Goal: Task Accomplishment & Management: Use online tool/utility

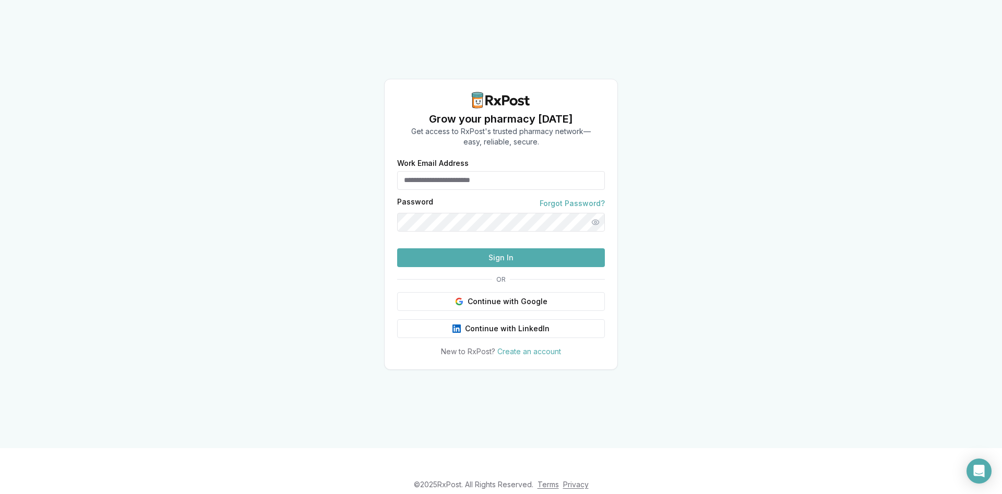
click at [503, 171] on input "Work Email Address" at bounding box center [501, 180] width 208 height 19
type input "*"
type input "**********"
click at [489, 267] on button "Sign In" at bounding box center [501, 257] width 208 height 19
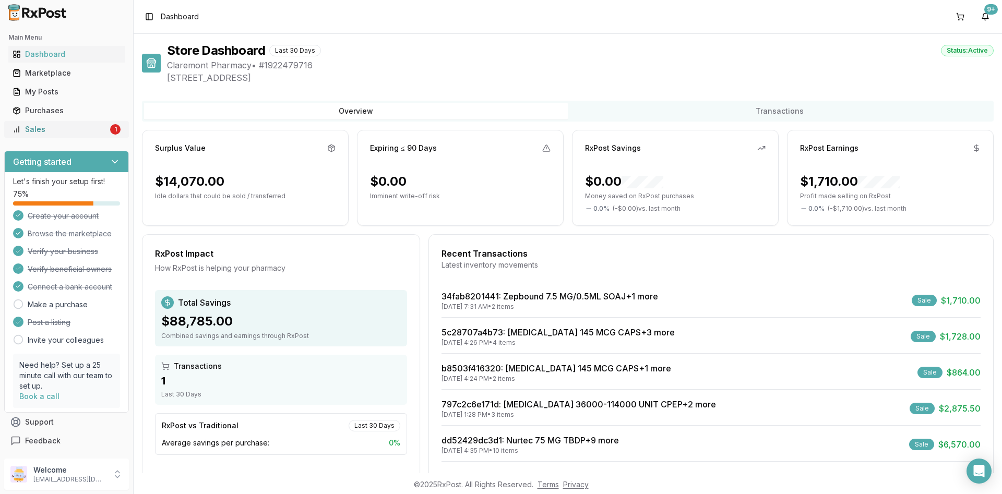
click at [59, 128] on div "Sales" at bounding box center [60, 129] width 95 height 10
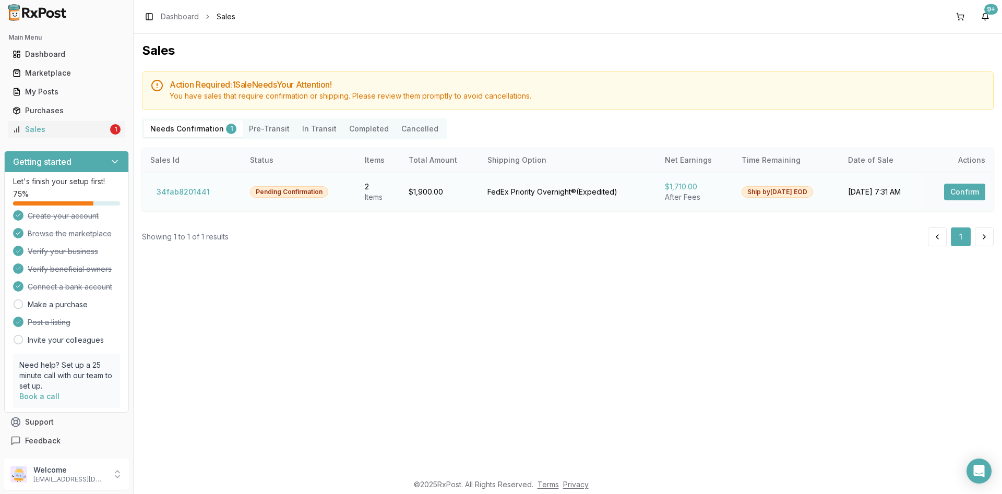
drag, startPoint x: 967, startPoint y: 194, endPoint x: 946, endPoint y: 202, distance: 23.0
click at [967, 196] on button "Confirm" at bounding box center [964, 192] width 41 height 17
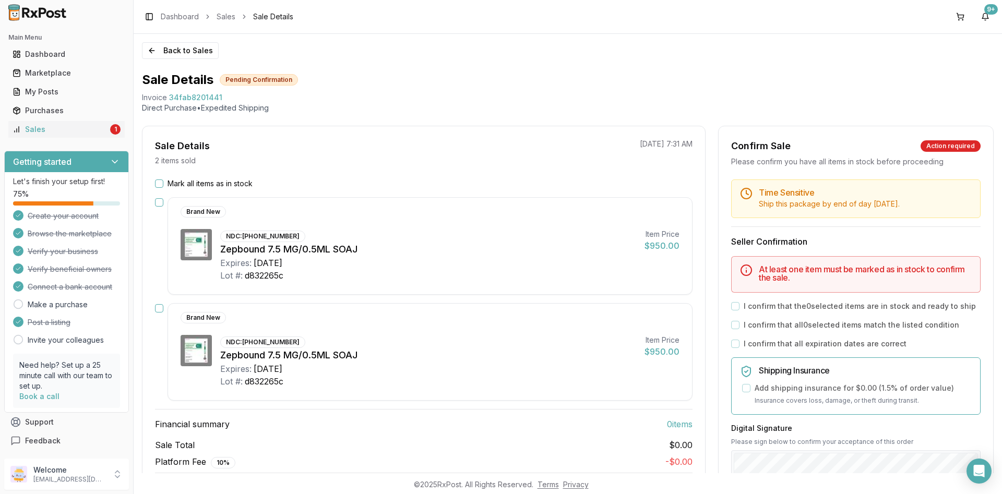
click at [157, 182] on button "Mark all items as in stock" at bounding box center [159, 183] width 8 height 8
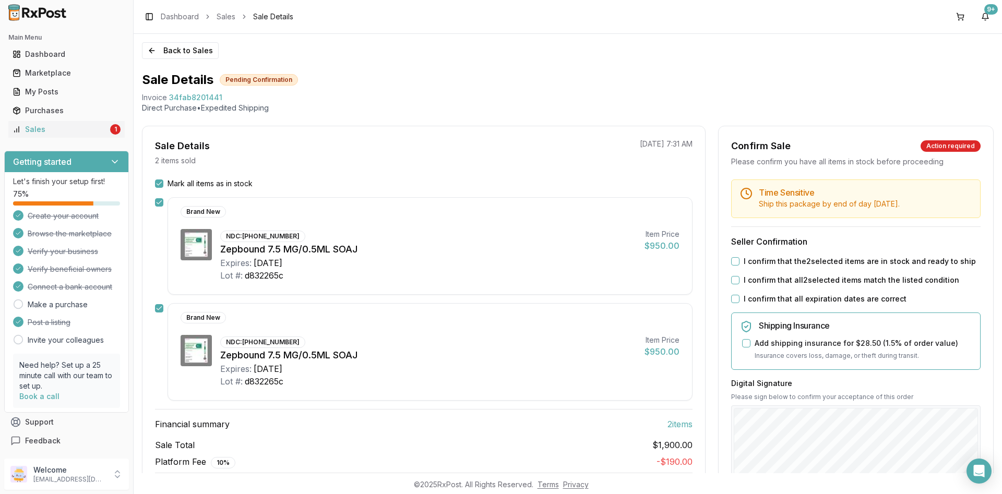
click at [738, 266] on div "I confirm that the 2 selected items are in stock and ready to ship" at bounding box center [855, 261] width 249 height 10
click at [737, 261] on button "I confirm that the 2 selected items are in stock and ready to ship" at bounding box center [735, 261] width 8 height 8
click at [737, 281] on button "I confirm that all 2 selected items match the listed condition" at bounding box center [735, 280] width 8 height 8
click at [736, 297] on button "I confirm that all expiration dates are correct" at bounding box center [735, 299] width 8 height 8
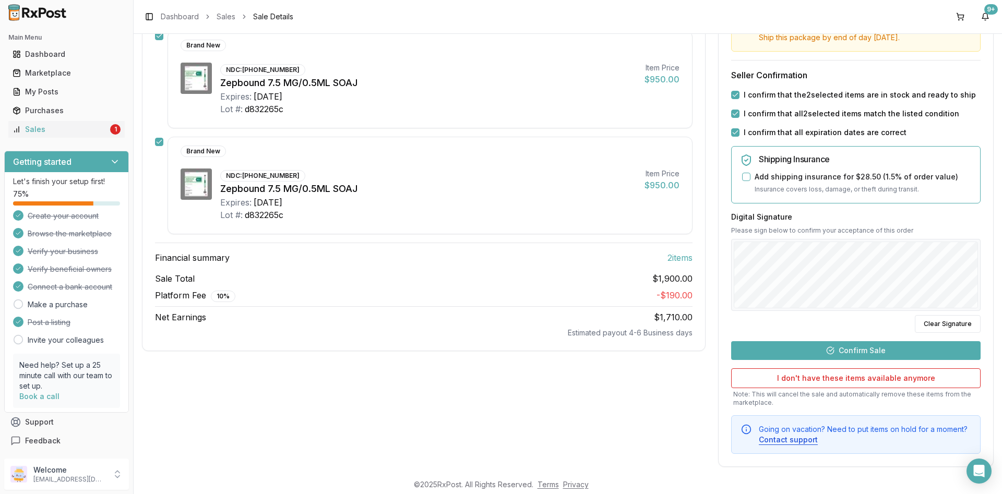
scroll to position [177, 0]
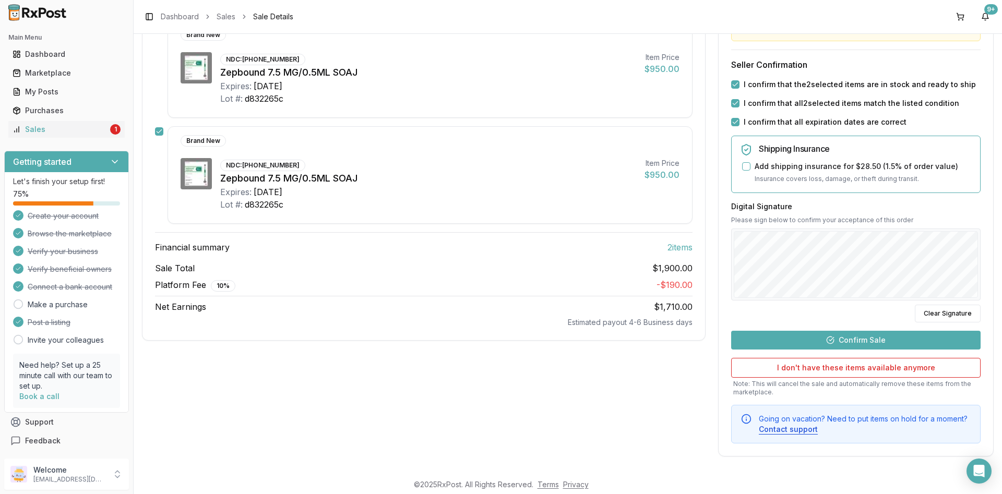
click at [867, 338] on button "Confirm Sale" at bounding box center [855, 340] width 249 height 19
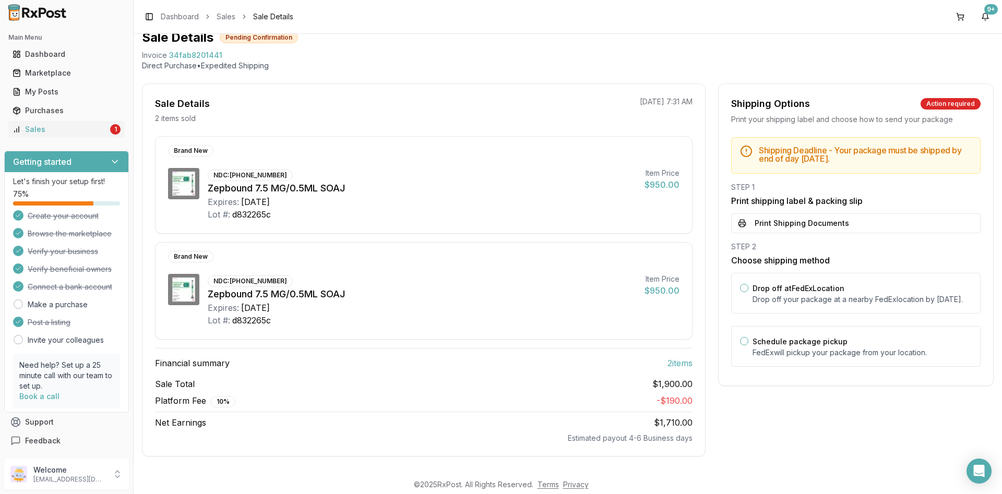
scroll to position [42, 0]
click at [825, 223] on button "Print Shipping Documents" at bounding box center [855, 224] width 249 height 20
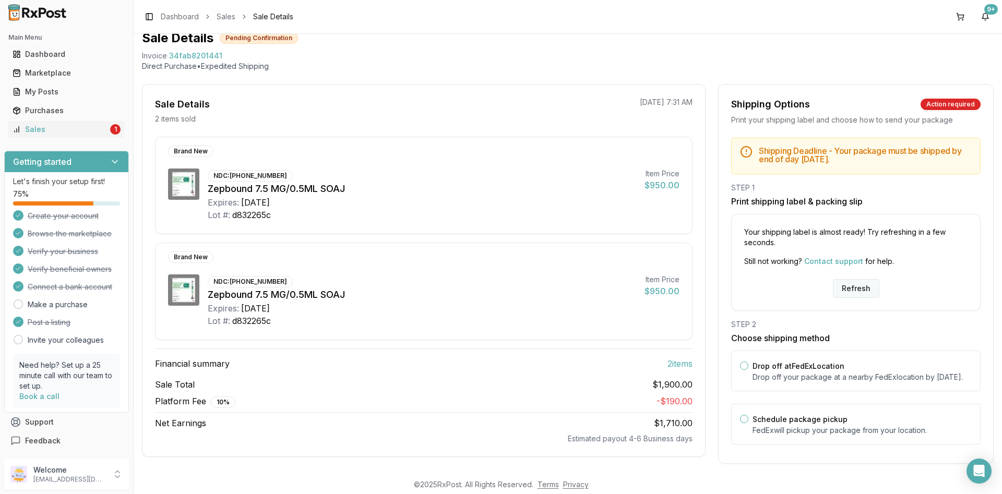
click at [853, 287] on button "Refresh" at bounding box center [856, 288] width 46 height 19
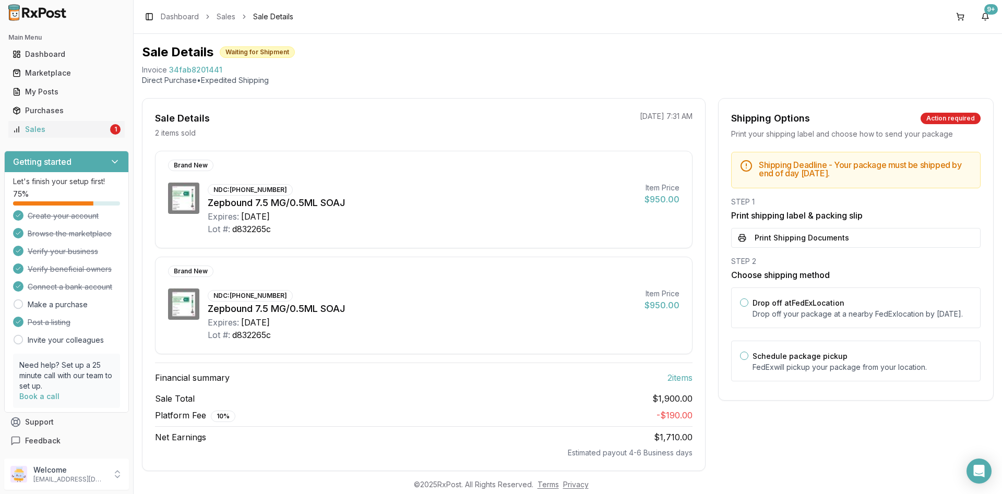
scroll to position [42, 0]
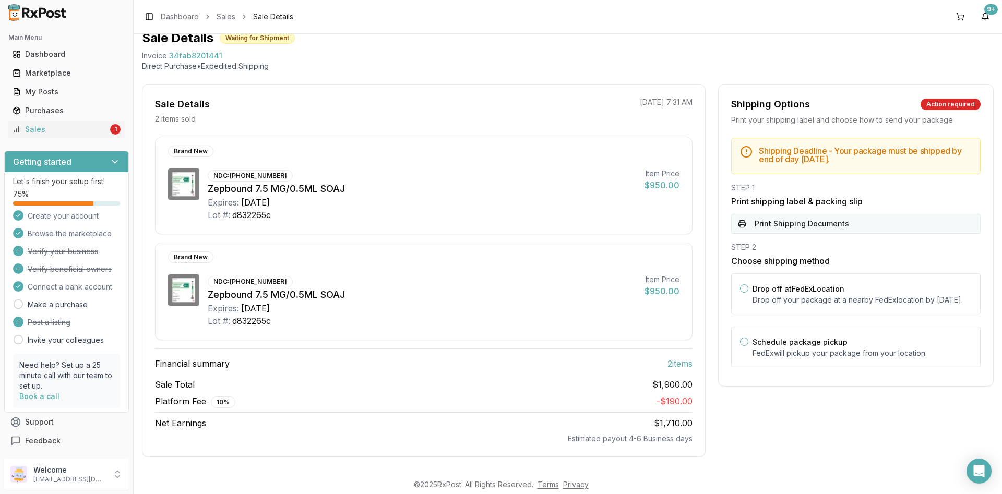
click at [816, 222] on button "Print Shipping Documents" at bounding box center [855, 224] width 249 height 20
click at [38, 131] on div "Sales" at bounding box center [60, 129] width 95 height 10
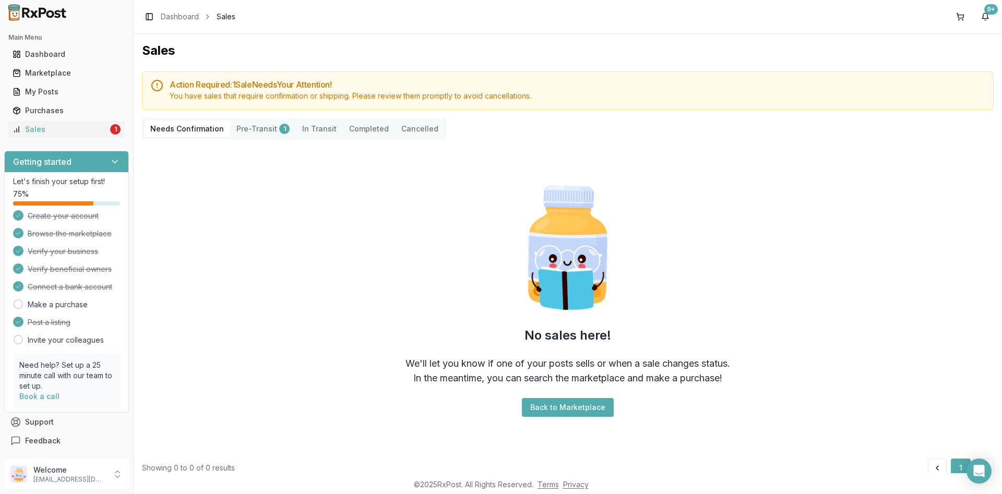
click at [255, 131] on button "Pre-Transit 1" at bounding box center [263, 129] width 66 height 17
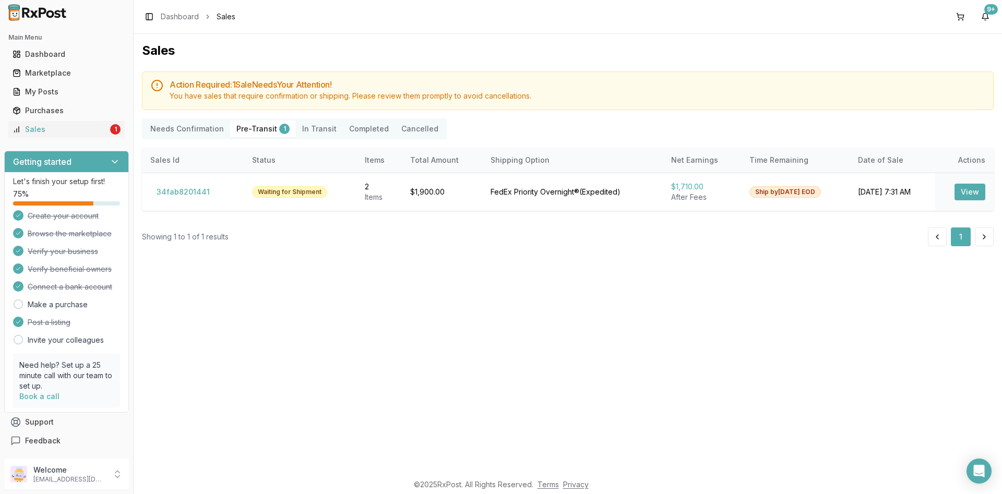
click at [304, 132] on Transit "In Transit" at bounding box center [319, 129] width 47 height 17
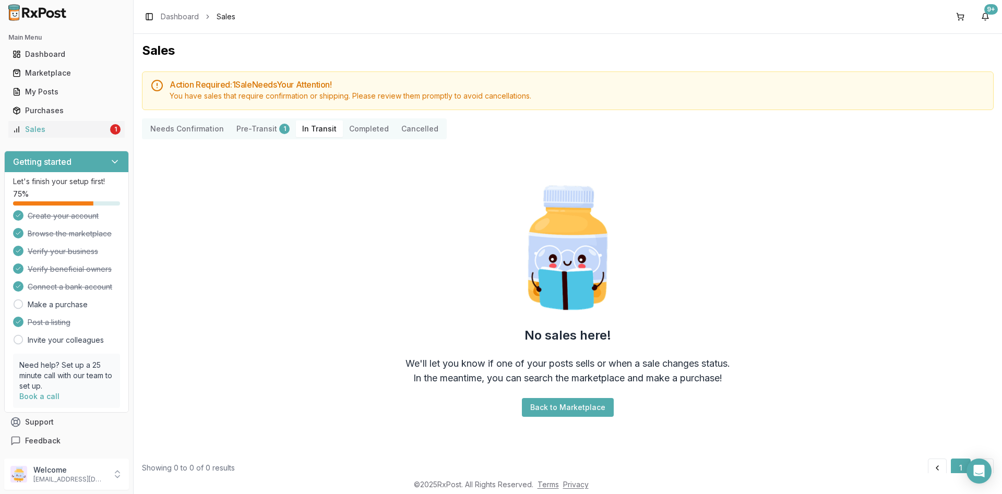
click at [376, 131] on button "Completed" at bounding box center [369, 129] width 52 height 17
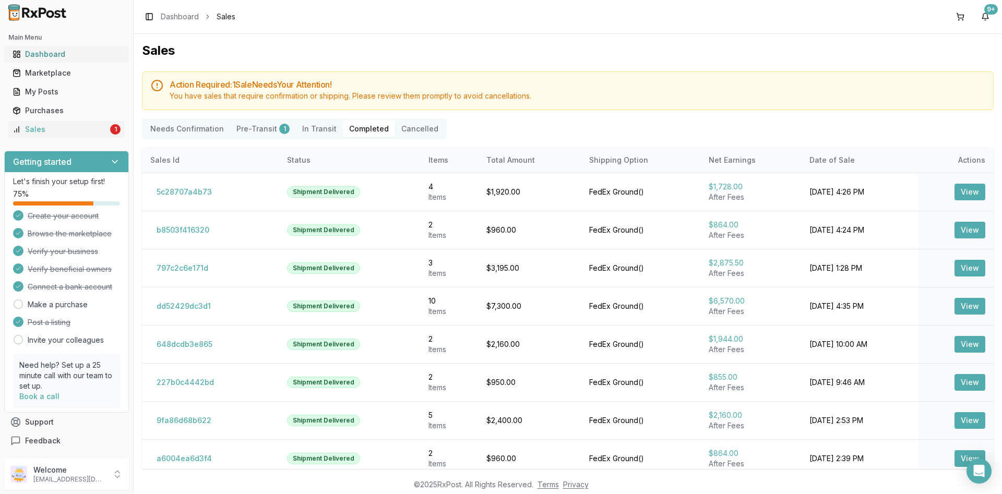
click at [39, 59] on div "Dashboard" at bounding box center [67, 54] width 108 height 10
